Goal: Transaction & Acquisition: Purchase product/service

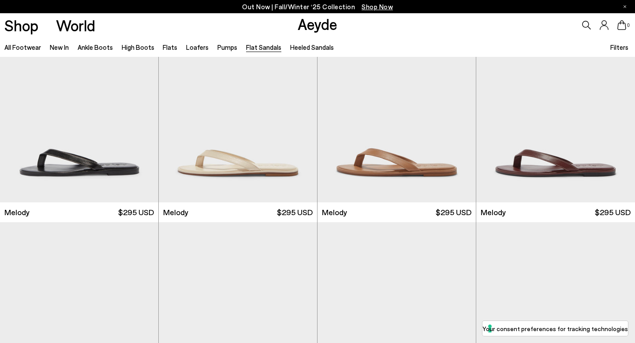
scroll to position [58, 0]
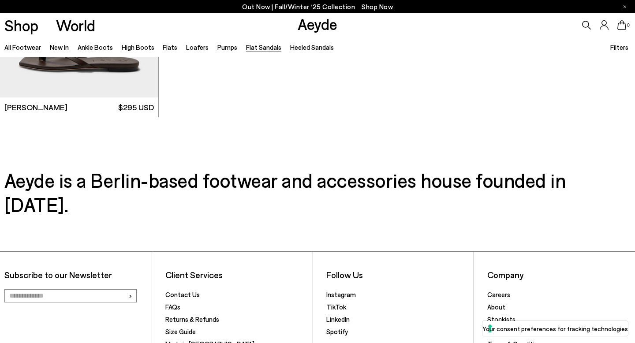
scroll to position [1499, 0]
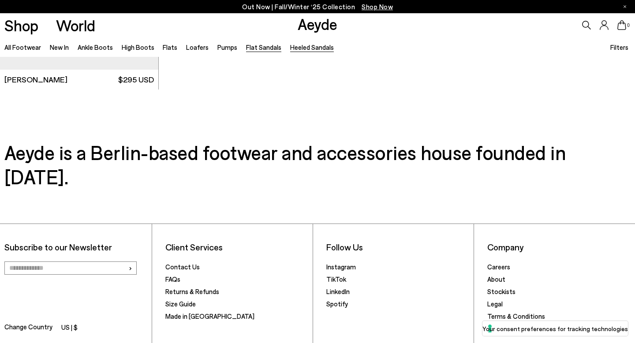
click at [291, 45] on link "Heeled Sandals" at bounding box center [312, 47] width 44 height 8
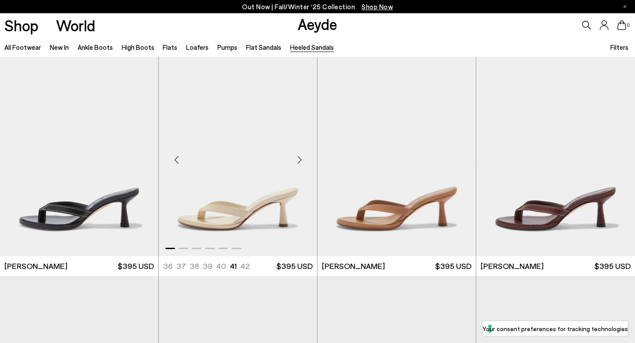
click at [300, 156] on div "Next slide" at bounding box center [299, 160] width 26 height 26
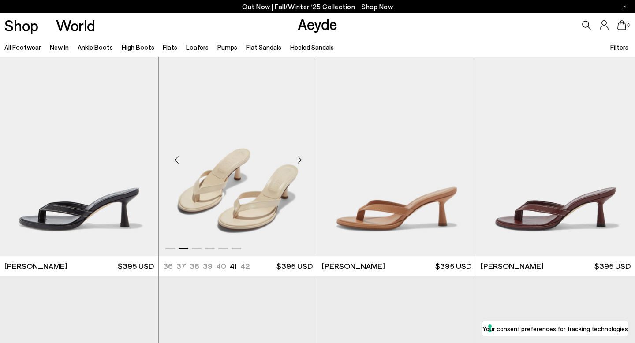
click at [300, 156] on div "Next slide" at bounding box center [299, 160] width 26 height 26
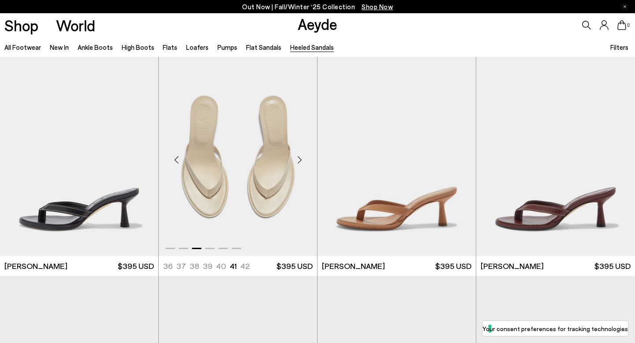
click at [300, 156] on div "Next slide" at bounding box center [299, 160] width 26 height 26
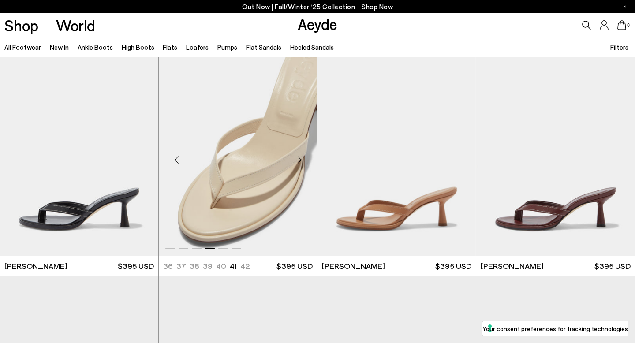
click at [300, 156] on div "Next slide" at bounding box center [299, 160] width 26 height 26
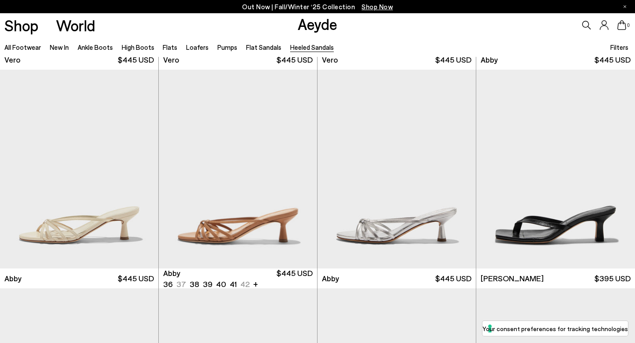
scroll to position [431, 0]
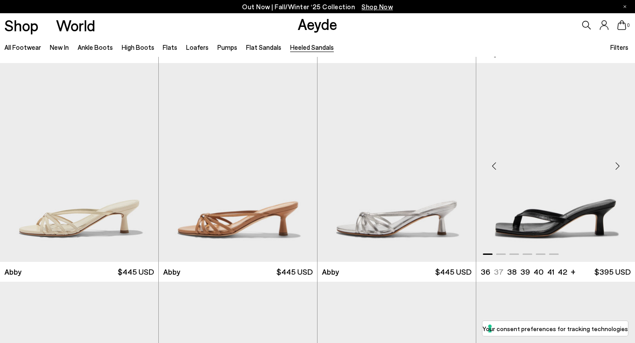
click at [618, 165] on div "Next slide" at bounding box center [617, 166] width 26 height 26
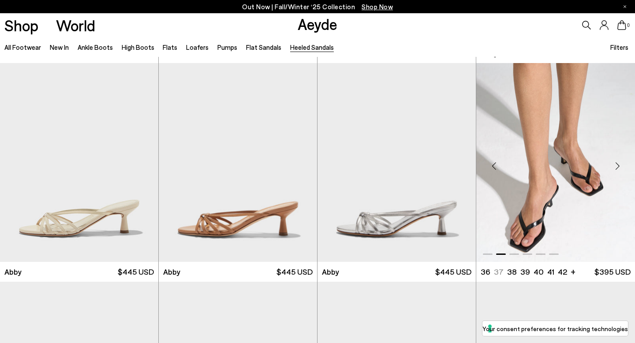
click at [618, 165] on div "Next slide" at bounding box center [617, 166] width 26 height 26
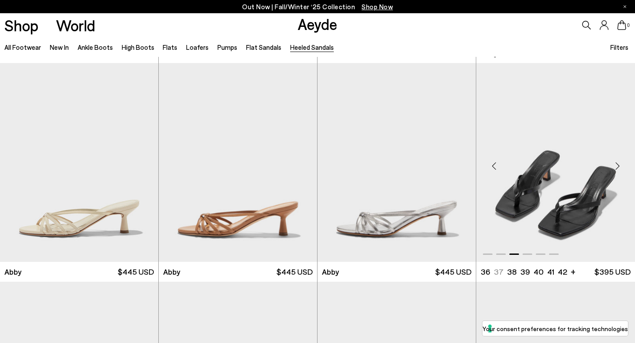
click at [618, 165] on div "Next slide" at bounding box center [617, 166] width 26 height 26
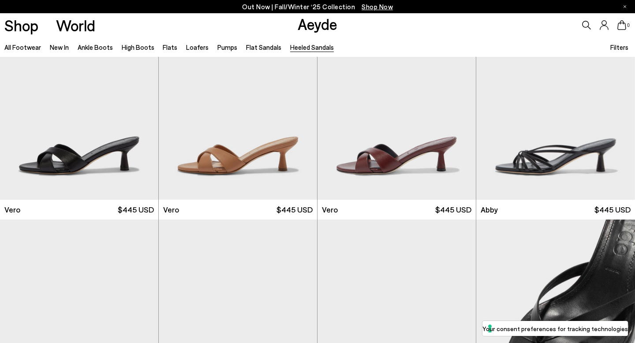
scroll to position [0, 0]
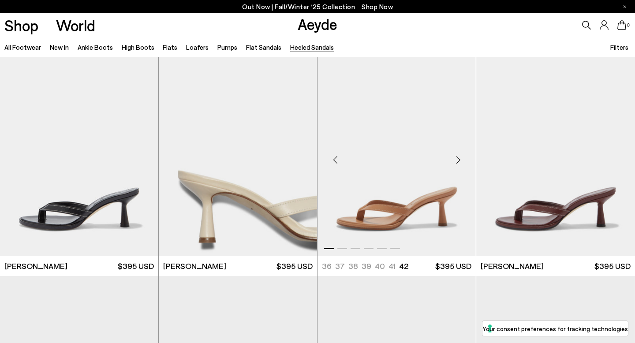
click at [461, 159] on div "Next slide" at bounding box center [458, 160] width 26 height 26
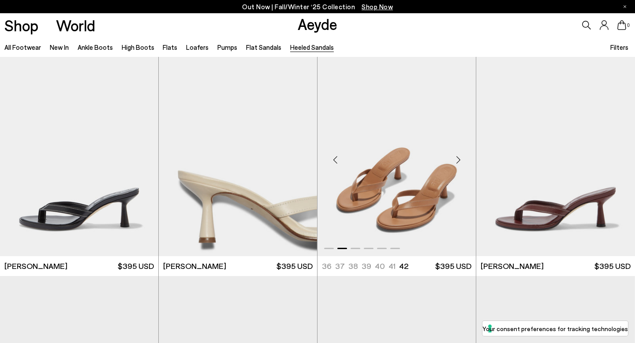
click at [460, 160] on div "Next slide" at bounding box center [458, 160] width 26 height 26
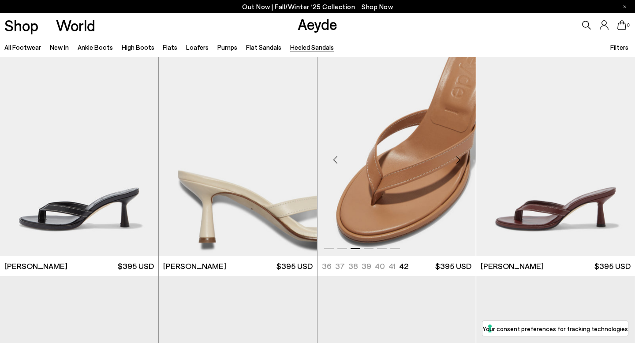
click at [387, 164] on img "3 / 6" at bounding box center [396, 156] width 158 height 199
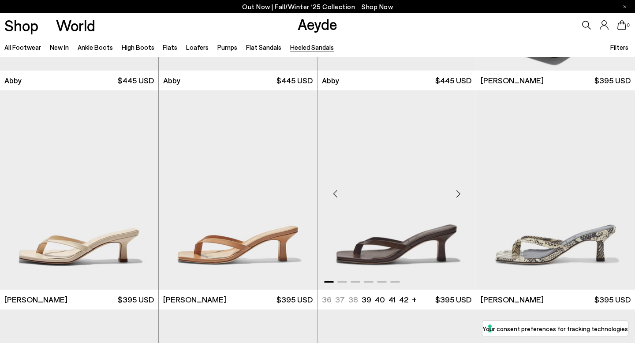
scroll to position [626, 0]
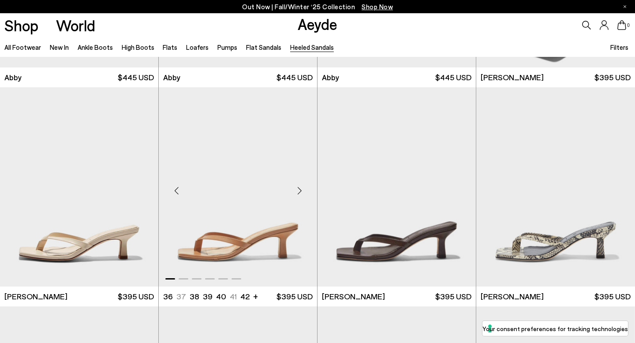
click at [298, 190] on div "Next slide" at bounding box center [299, 190] width 26 height 26
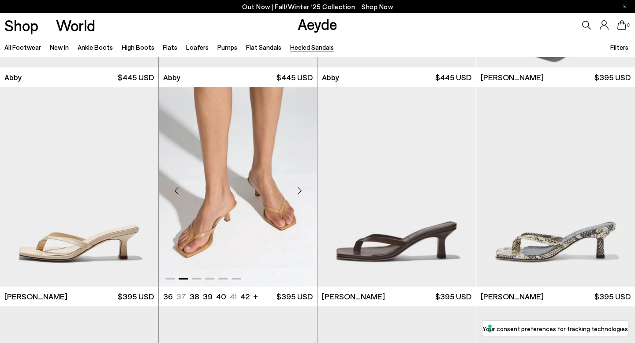
click at [298, 190] on div "Next slide" at bounding box center [299, 190] width 26 height 26
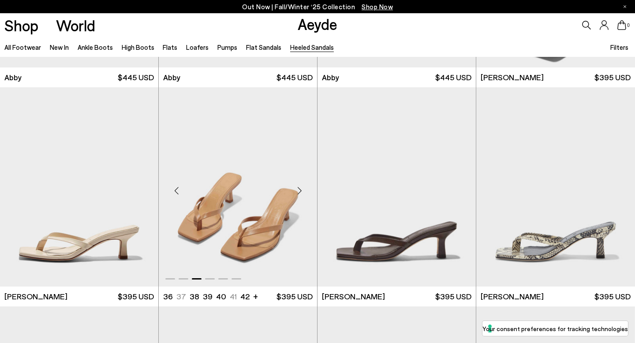
click at [298, 190] on div "Next slide" at bounding box center [299, 190] width 26 height 26
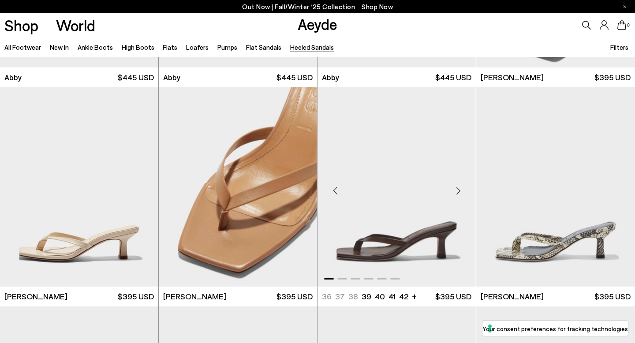
click at [459, 188] on div "Next slide" at bounding box center [458, 190] width 26 height 26
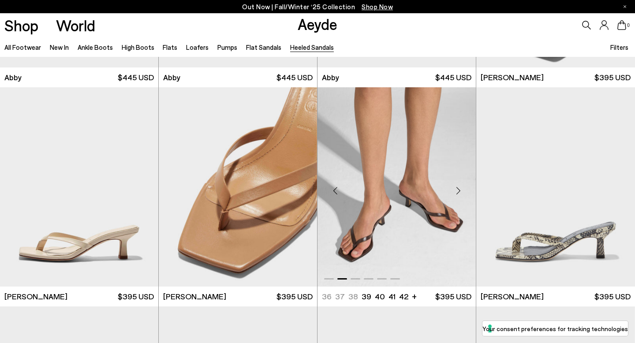
click at [459, 188] on div "Next slide" at bounding box center [458, 190] width 26 height 26
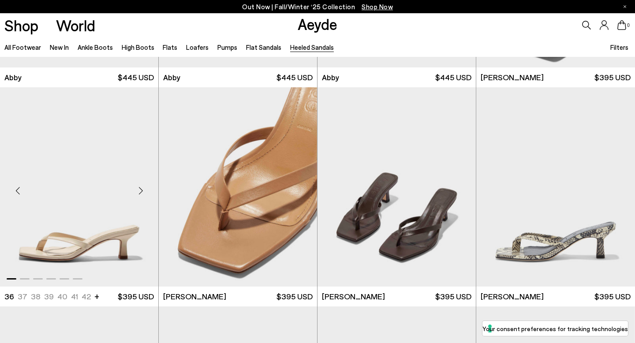
click at [110, 201] on img "1 / 6" at bounding box center [79, 186] width 158 height 199
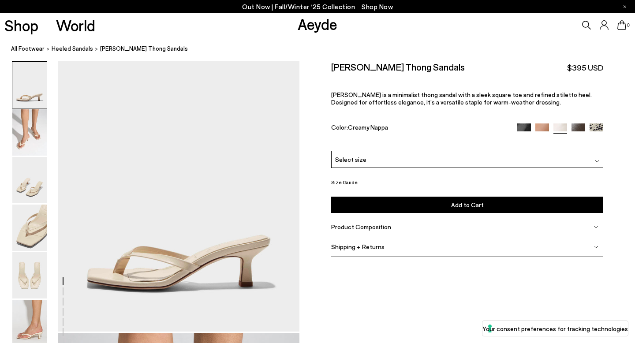
scroll to position [15, 0]
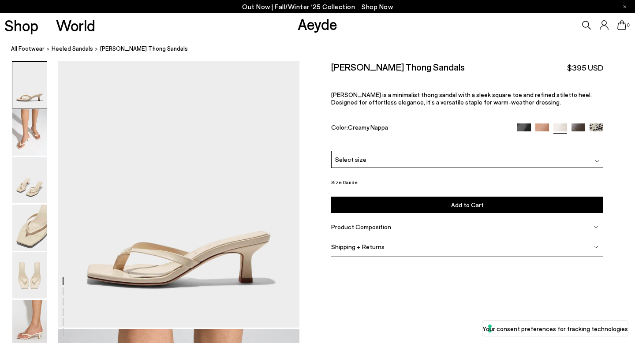
click at [432, 155] on div "Select size" at bounding box center [467, 159] width 272 height 17
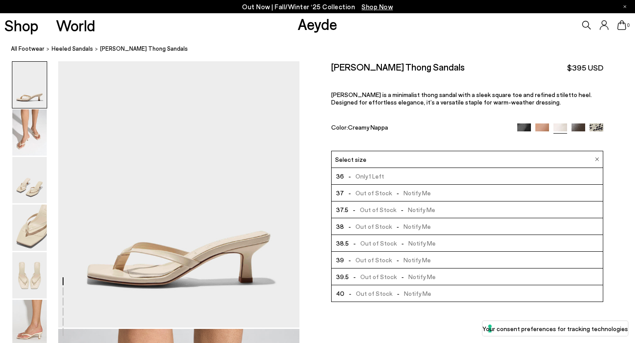
click at [364, 172] on span "- Only 1 Left" at bounding box center [364, 176] width 40 height 11
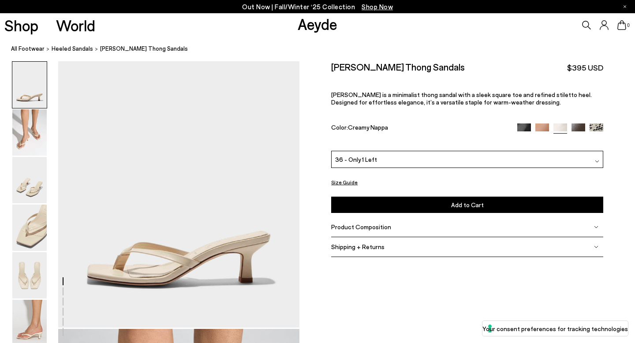
scroll to position [12, 0]
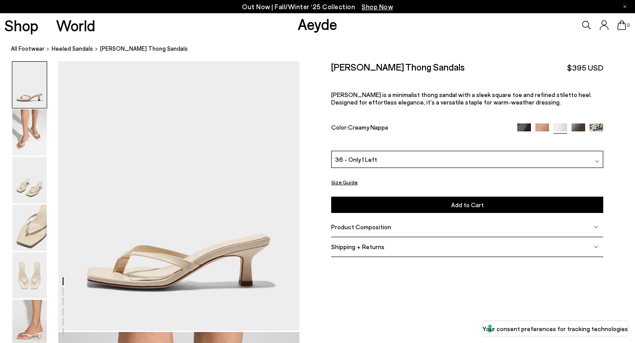
click at [401, 203] on button "Add to Cart Select a Size First" at bounding box center [467, 205] width 272 height 16
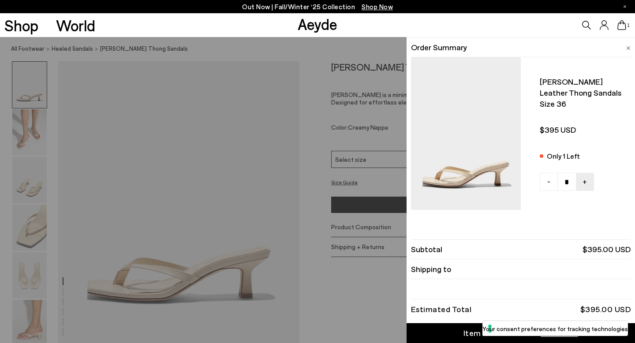
click at [305, 71] on div "Quick Add Color Size View Details Order Summary Wilma leather thong sandals Siz…" at bounding box center [317, 190] width 635 height 306
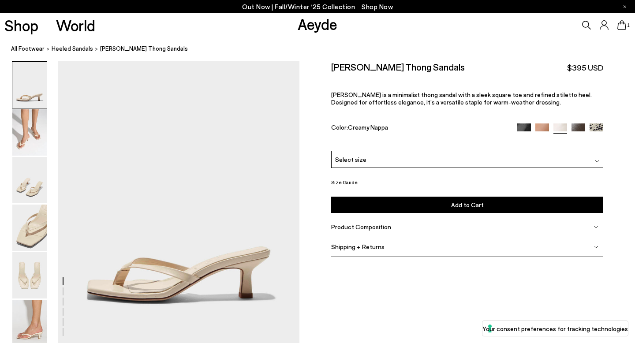
click at [287, 5] on p "Out Now | Fall/Winter ‘25 Collection Shop Now" at bounding box center [317, 6] width 151 height 11
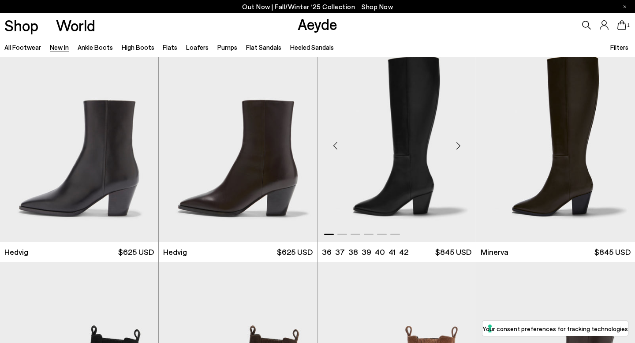
scroll to position [15, 0]
click at [455, 144] on div "Next slide" at bounding box center [458, 145] width 26 height 26
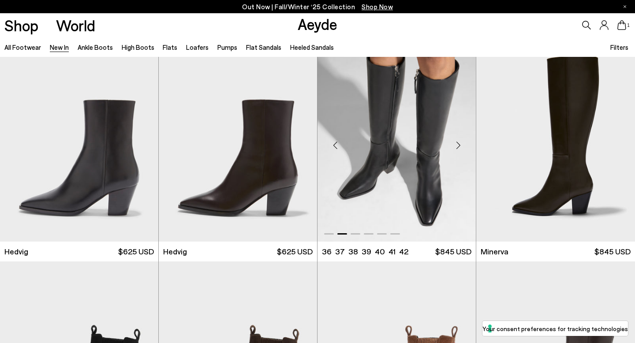
click at [455, 144] on div "Next slide" at bounding box center [458, 145] width 26 height 26
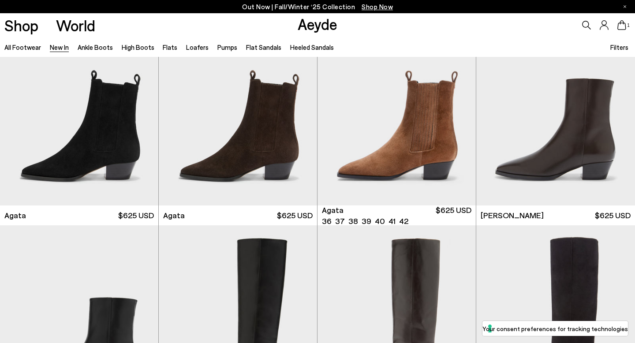
scroll to position [270, 0]
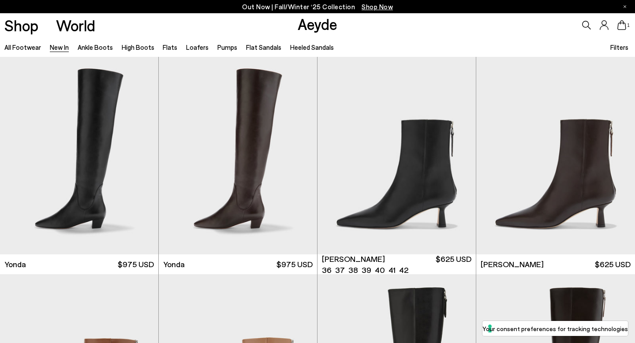
scroll to position [1310, 0]
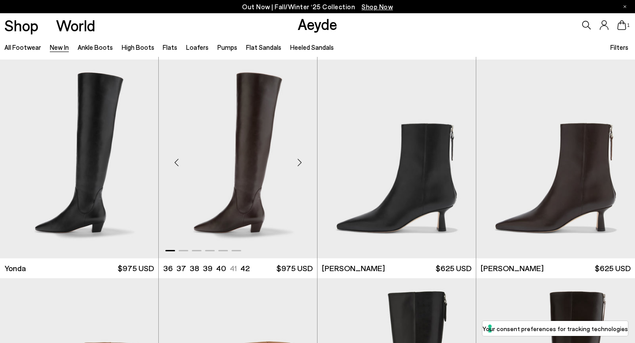
click at [303, 161] on div "Next slide" at bounding box center [299, 162] width 26 height 26
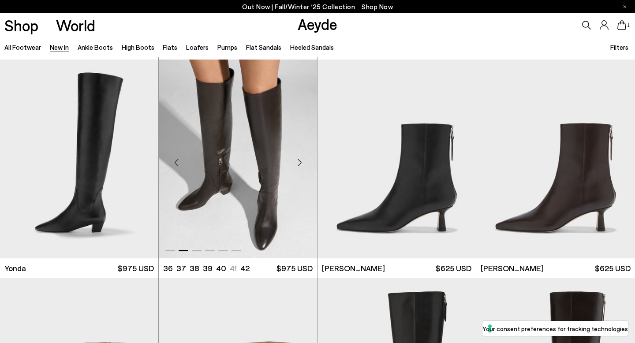
click at [303, 161] on div "Next slide" at bounding box center [299, 162] width 26 height 26
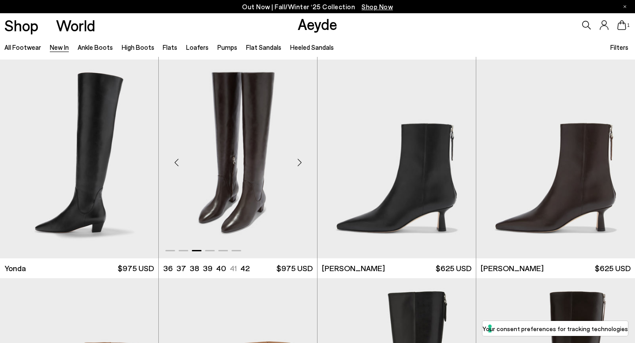
click at [303, 161] on div "Next slide" at bounding box center [299, 162] width 26 height 26
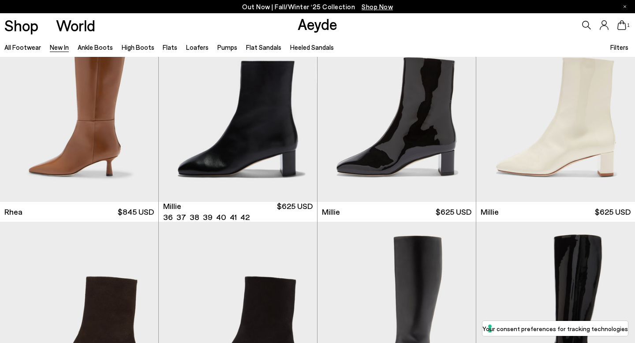
scroll to position [1822, 0]
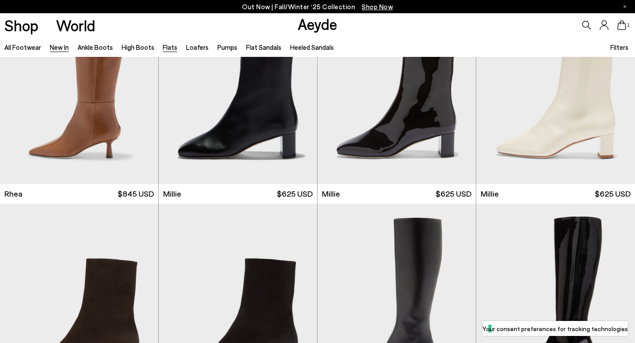
click at [166, 47] on link "Flats" at bounding box center [170, 47] width 15 height 8
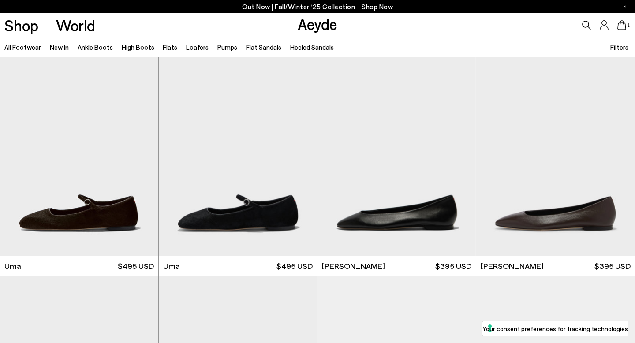
click at [618, 52] on div "Filters" at bounding box center [620, 47] width 20 height 20
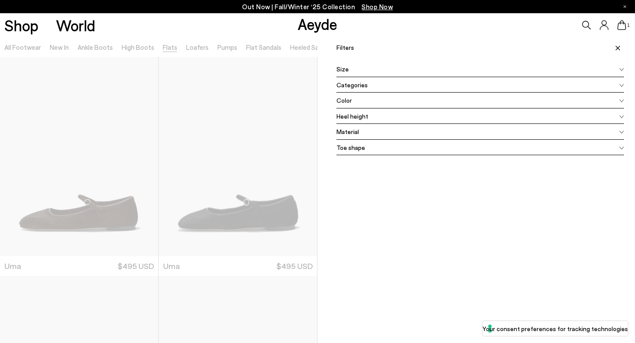
click at [620, 85] on icon at bounding box center [621, 85] width 4 height 3
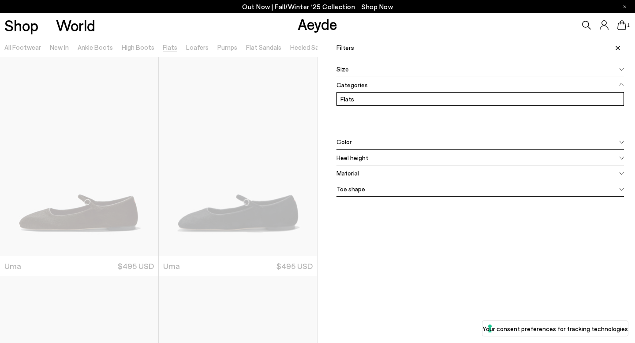
click at [620, 85] on icon at bounding box center [621, 84] width 5 height 4
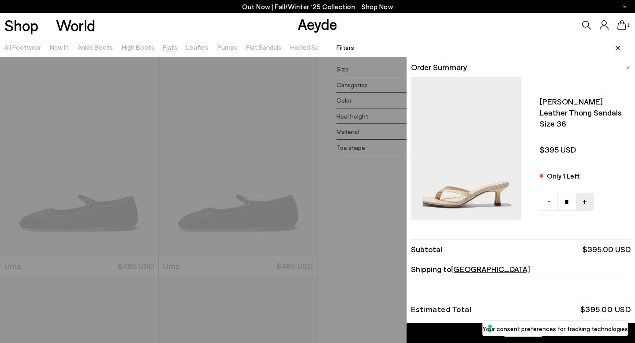
click at [620, 46] on span at bounding box center [616, 47] width 15 height 19
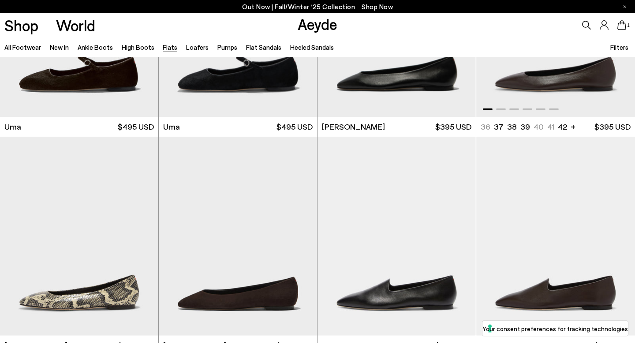
scroll to position [200, 0]
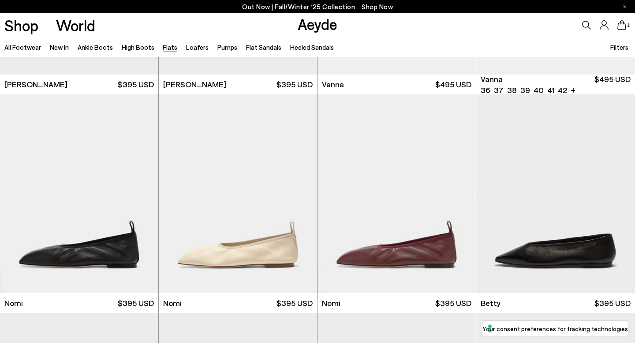
scroll to position [427, 0]
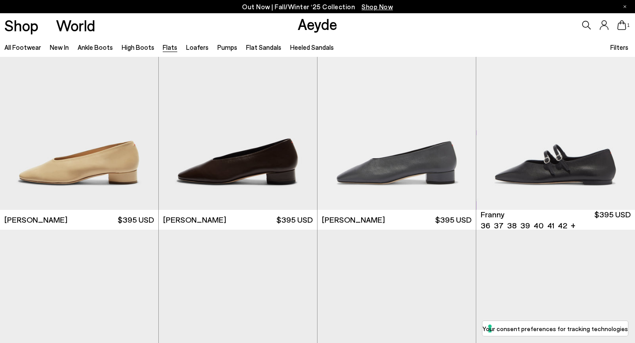
scroll to position [2671, 0]
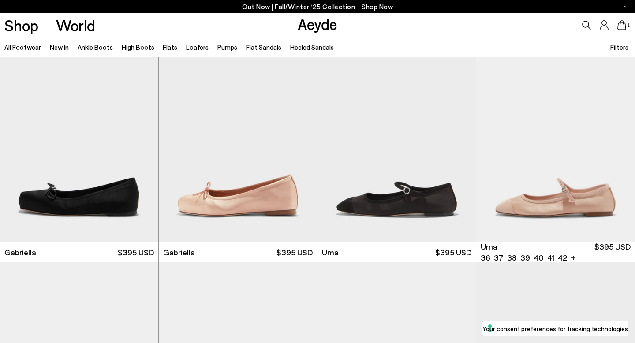
scroll to position [3950, 0]
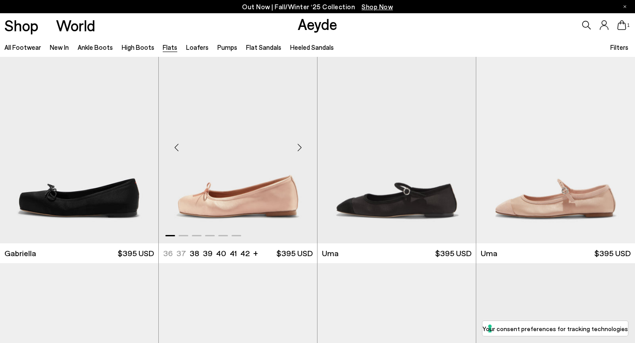
click at [301, 148] on div "Next slide" at bounding box center [299, 147] width 26 height 26
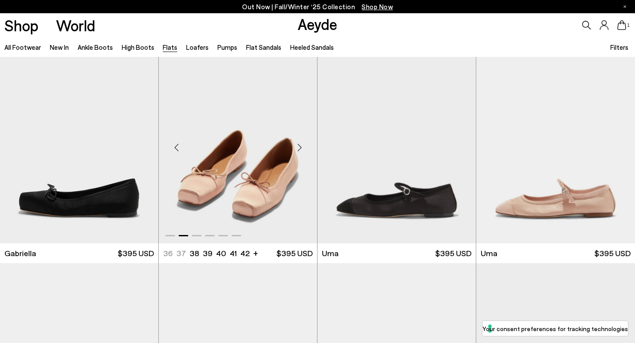
click at [301, 148] on div "Next slide" at bounding box center [299, 147] width 26 height 26
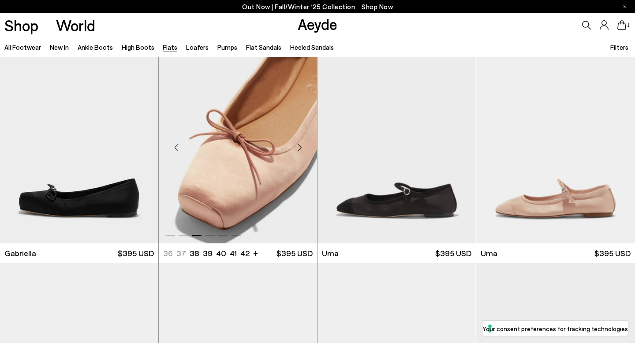
click at [301, 148] on div "Next slide" at bounding box center [299, 147] width 26 height 26
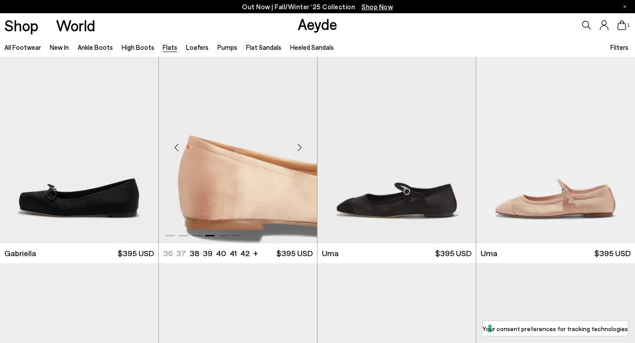
click at [256, 167] on img "4 / 6" at bounding box center [238, 143] width 158 height 199
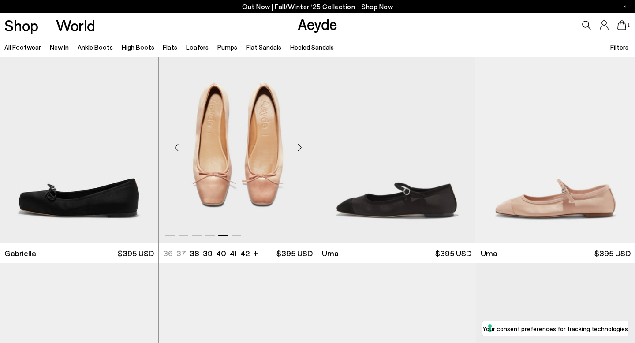
click at [229, 201] on img "5 / 6" at bounding box center [238, 143] width 158 height 199
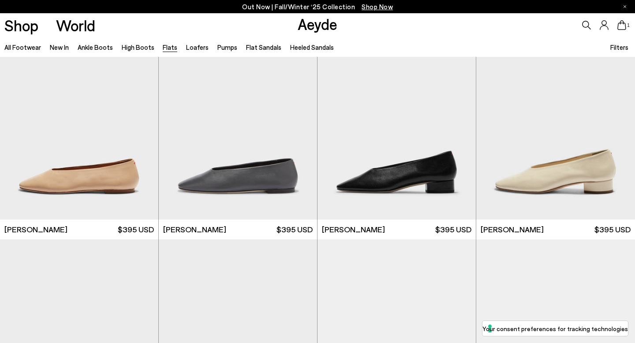
scroll to position [1987, 0]
